Goal: Task Accomplishment & Management: Manage account settings

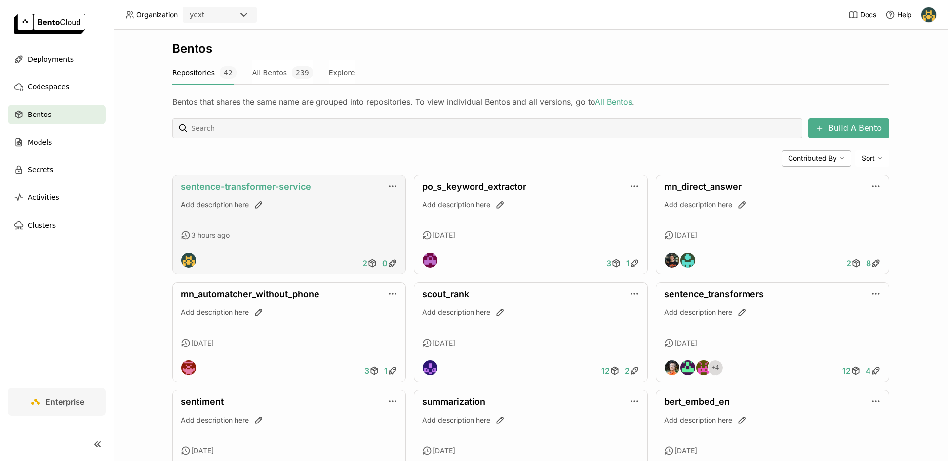
click at [270, 183] on link "sentence-transformer-service" at bounding box center [246, 186] width 130 height 10
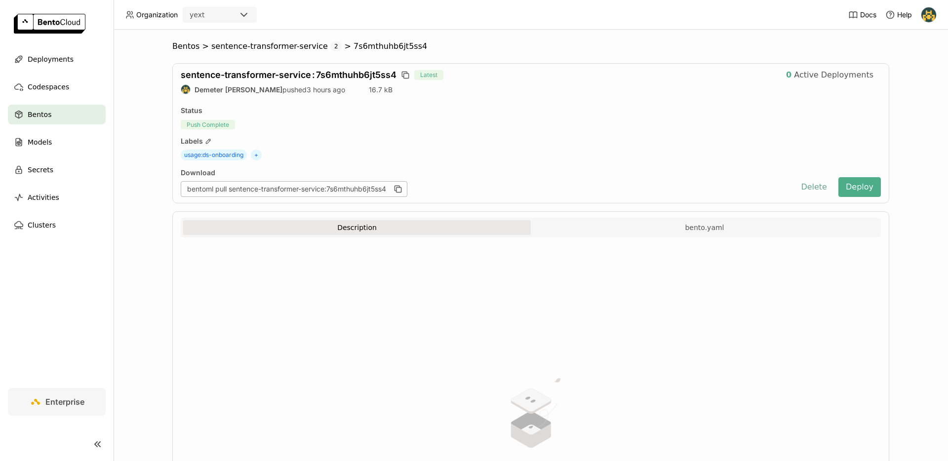
click at [797, 185] on button "Delete" at bounding box center [813, 187] width 41 height 20
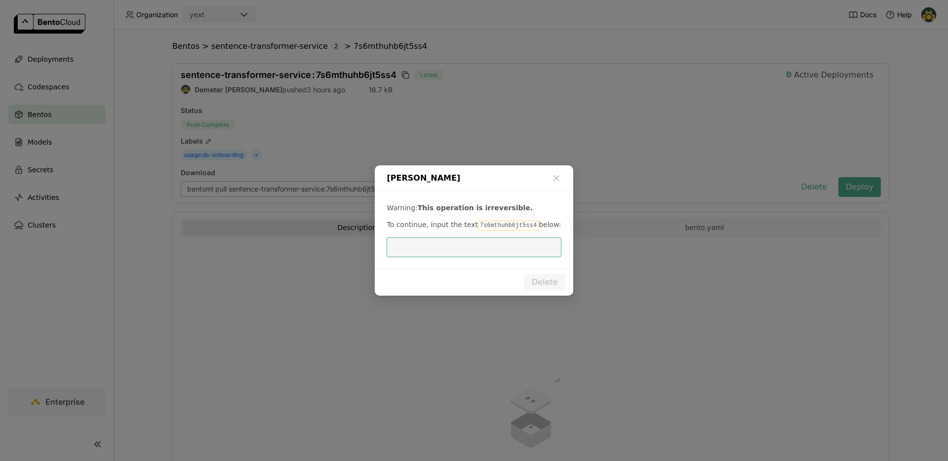
click at [479, 225] on code "7s6mthuhb6jt5ss4" at bounding box center [508, 226] width 61 height 10
copy code "7s6mthuhb6jt5ss4"
click at [476, 241] on input "dialog" at bounding box center [473, 247] width 162 height 19
paste input "7s6mthuhb6jt5ss4"
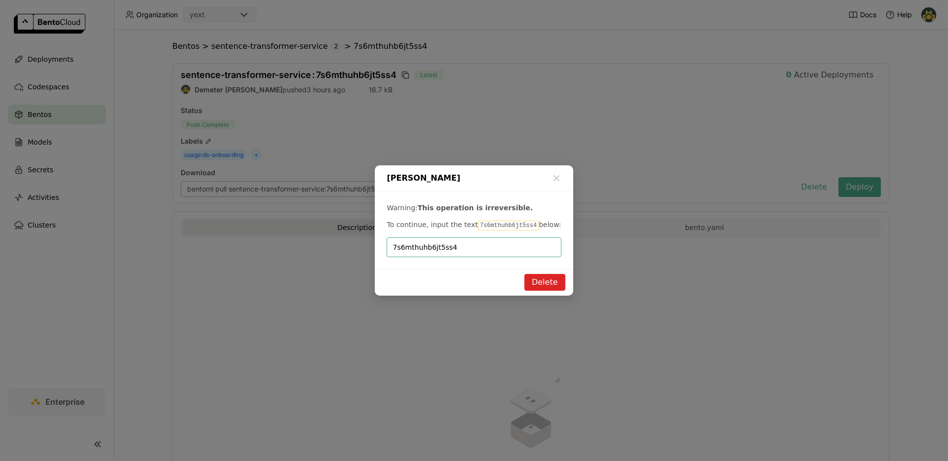
type input "7s6mthuhb6jt5ss4"
click at [549, 285] on button "Delete" at bounding box center [544, 282] width 41 height 17
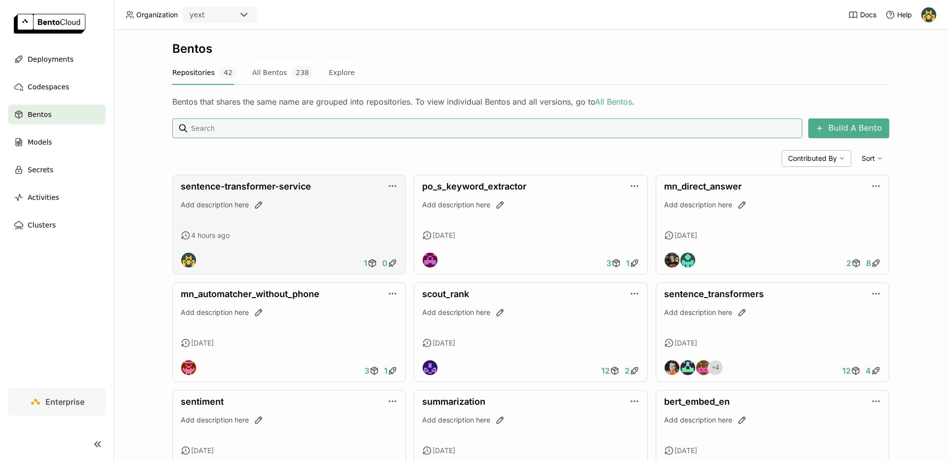
click at [314, 237] on div "4 hours ago" at bounding box center [289, 236] width 217 height 10
click at [281, 190] on link "sentence-transformer-service" at bounding box center [246, 186] width 130 height 10
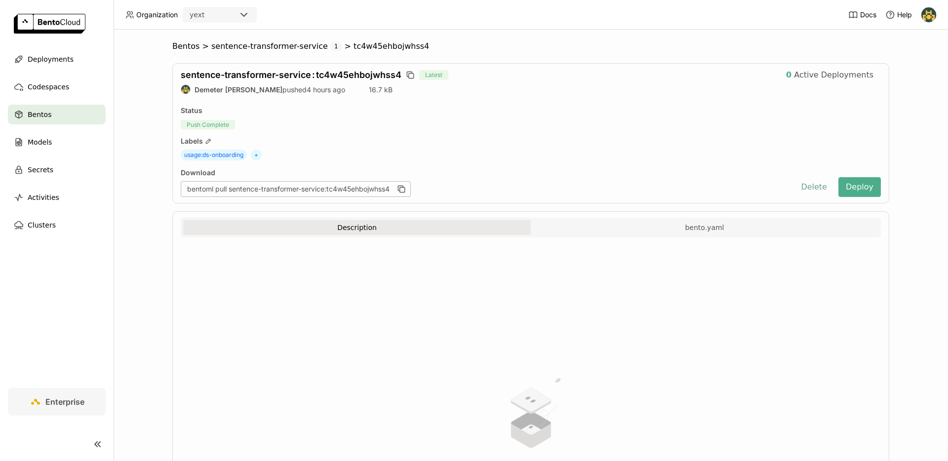
click at [813, 189] on button "Delete" at bounding box center [813, 187] width 41 height 20
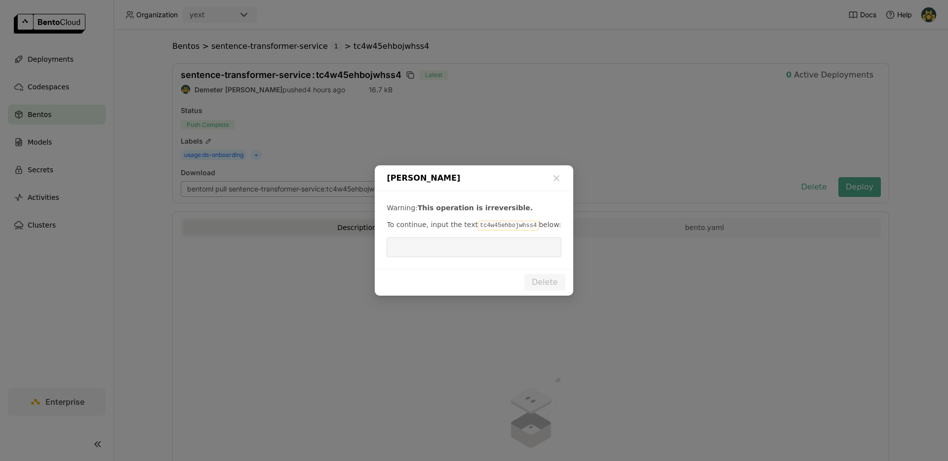
click at [513, 230] on div "Warning: This operation is irreversible. To continue, input the text tc4w45ehbo…" at bounding box center [474, 230] width 198 height 78
click at [513, 224] on code "tc4w45ehbojwhss4" at bounding box center [508, 226] width 61 height 10
copy code "tc4w45ehbojwhss4"
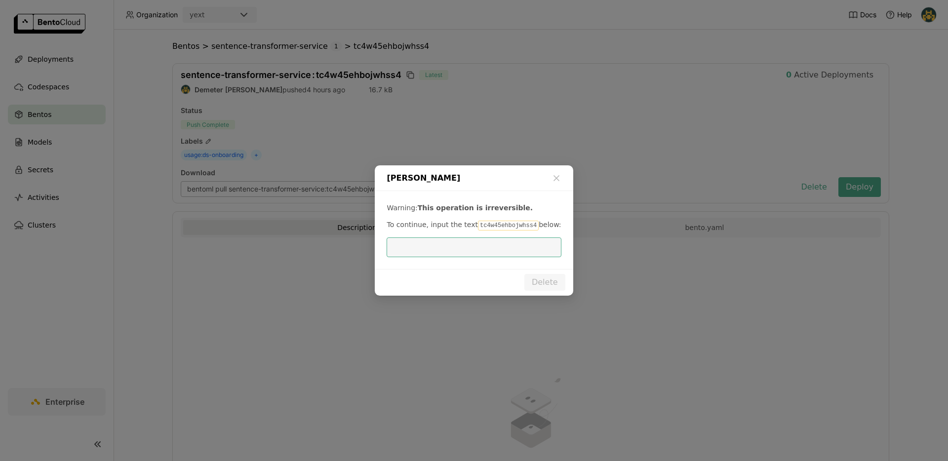
click at [504, 240] on input "dialog" at bounding box center [473, 247] width 162 height 19
paste input "tc4w45ehbojwhss4"
type input "tc4w45ehbojwhss4"
click at [552, 274] on button "Delete" at bounding box center [544, 282] width 41 height 17
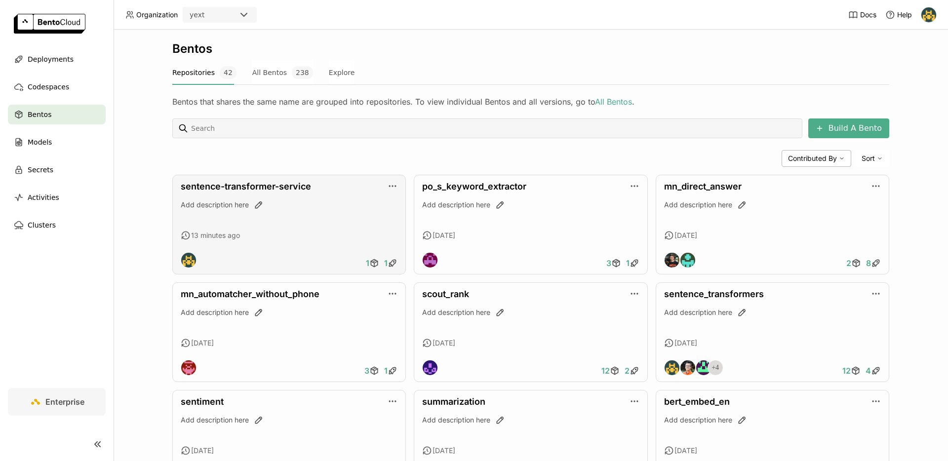
click at [296, 204] on div "Add description here" at bounding box center [289, 205] width 217 height 10
click at [272, 181] on link "sentence-transformer-service" at bounding box center [246, 186] width 130 height 10
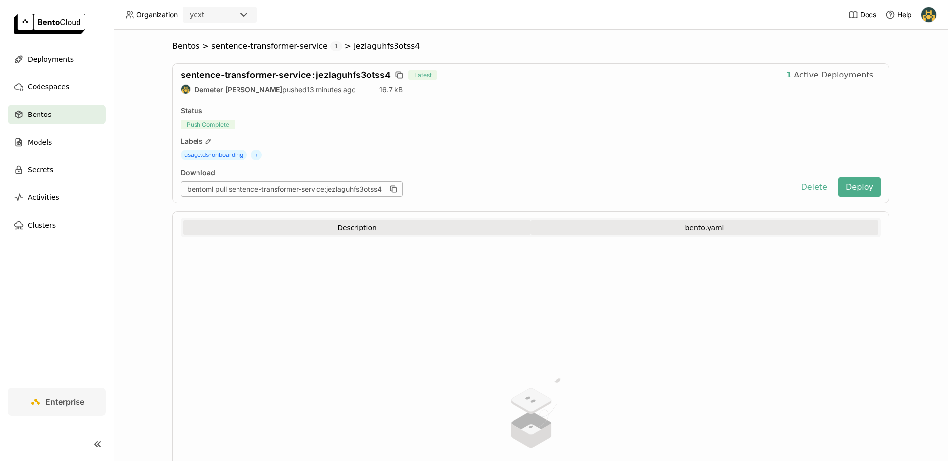
click at [624, 226] on button "bento.yaml" at bounding box center [705, 227] width 348 height 15
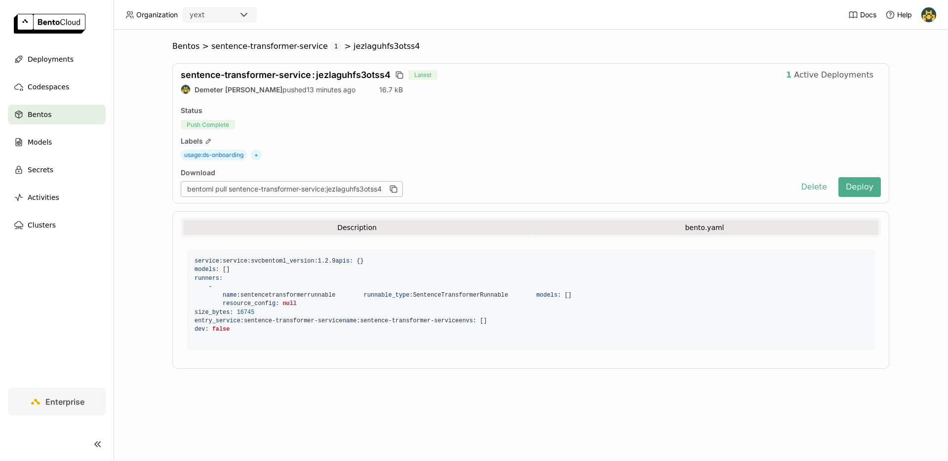
click at [446, 221] on button "Description" at bounding box center [357, 227] width 348 height 15
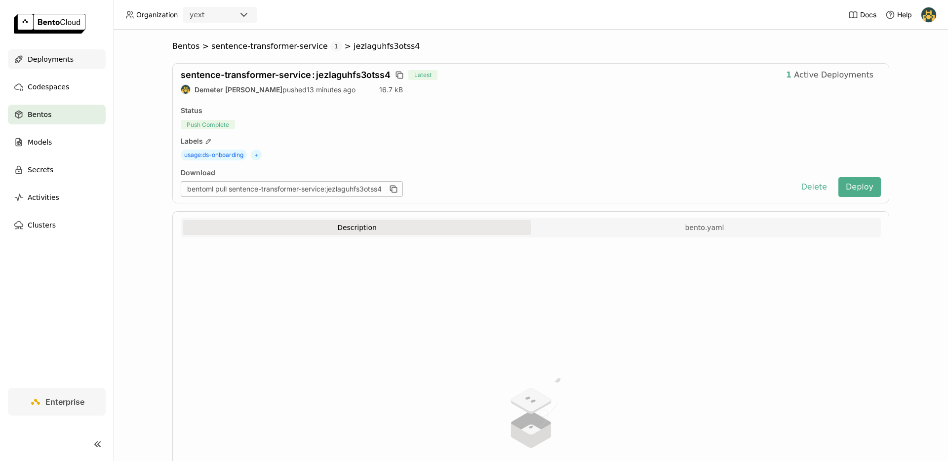
click at [69, 66] on div "Deployments" at bounding box center [57, 59] width 98 height 20
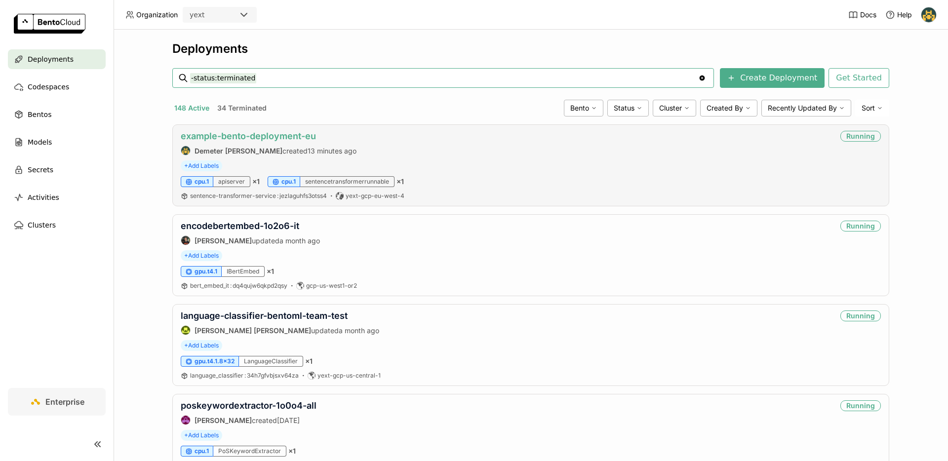
click at [263, 141] on link "example-bento-deployment-eu" at bounding box center [248, 136] width 135 height 10
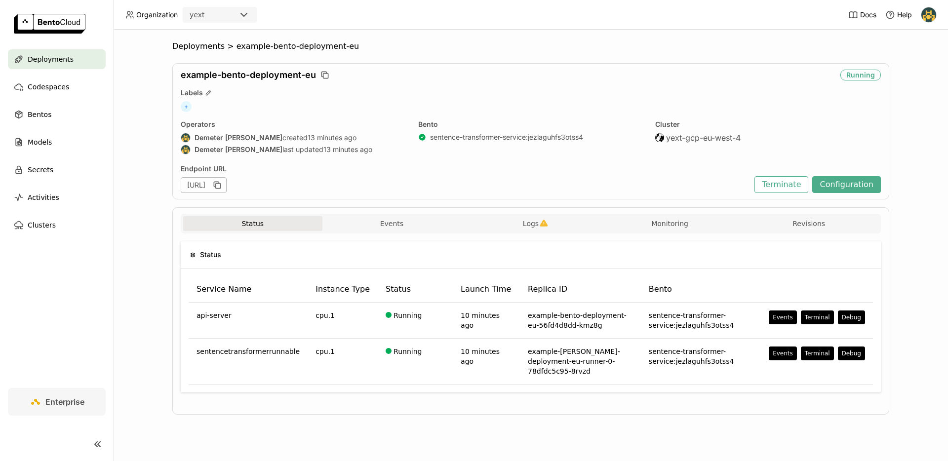
click at [227, 183] on div "[URL]" at bounding box center [204, 185] width 46 height 16
click at [415, 219] on button "Events" at bounding box center [391, 223] width 139 height 15
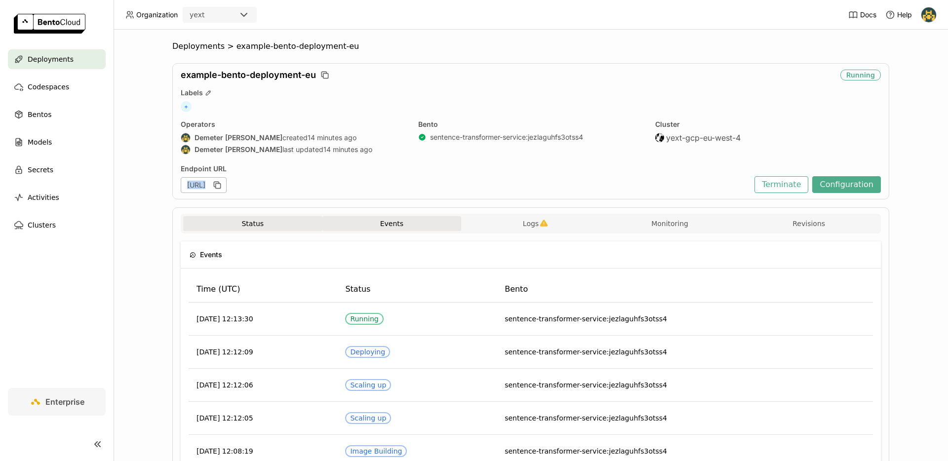
click at [282, 230] on button "Status" at bounding box center [252, 223] width 139 height 15
